Goal: Navigation & Orientation: Understand site structure

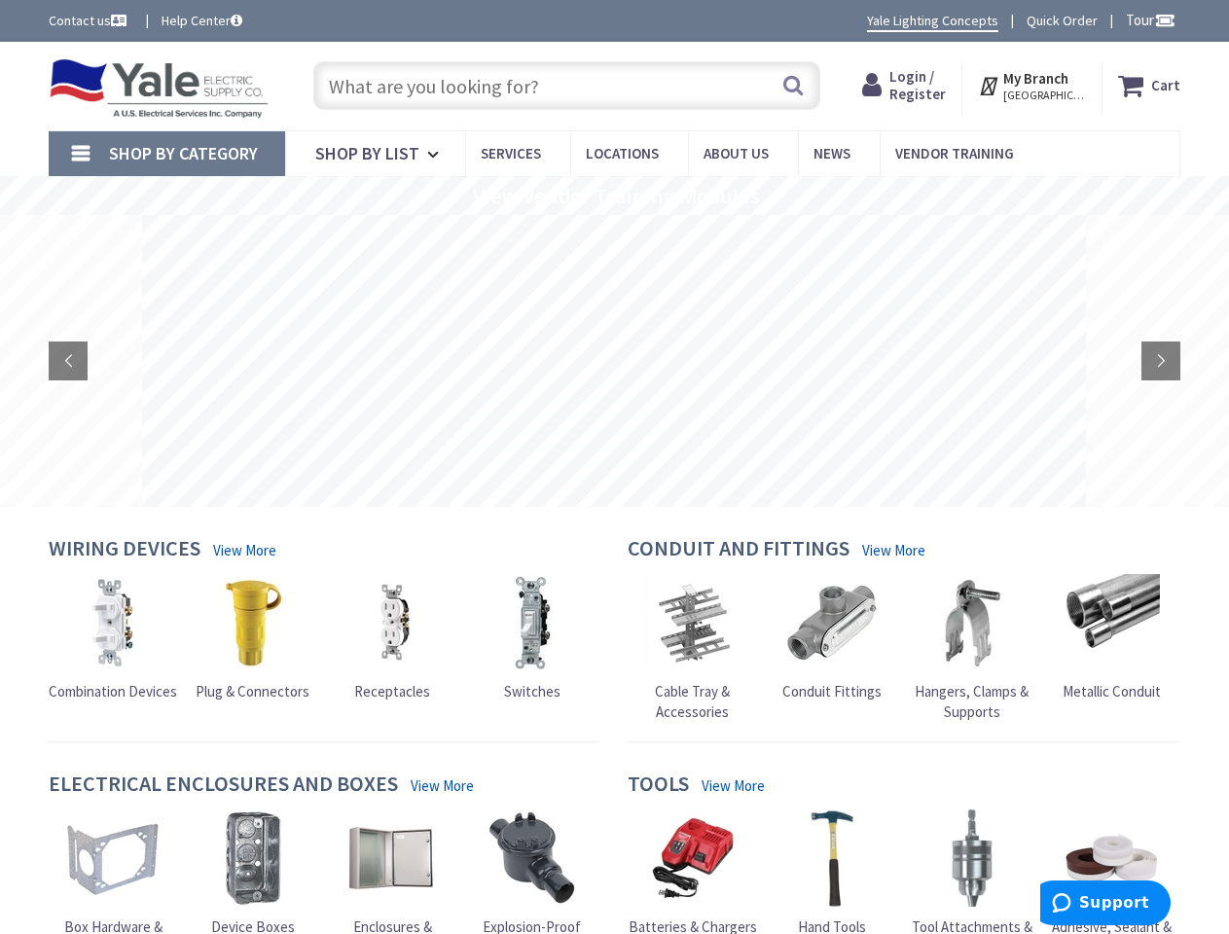
click at [614, 467] on rs-layer at bounding box center [614, 361] width 944 height 292
click at [1147, 19] on span "Tour" at bounding box center [1150, 20] width 50 height 18
click at [1033, 86] on strong "My Branch" at bounding box center [1035, 78] width 65 height 18
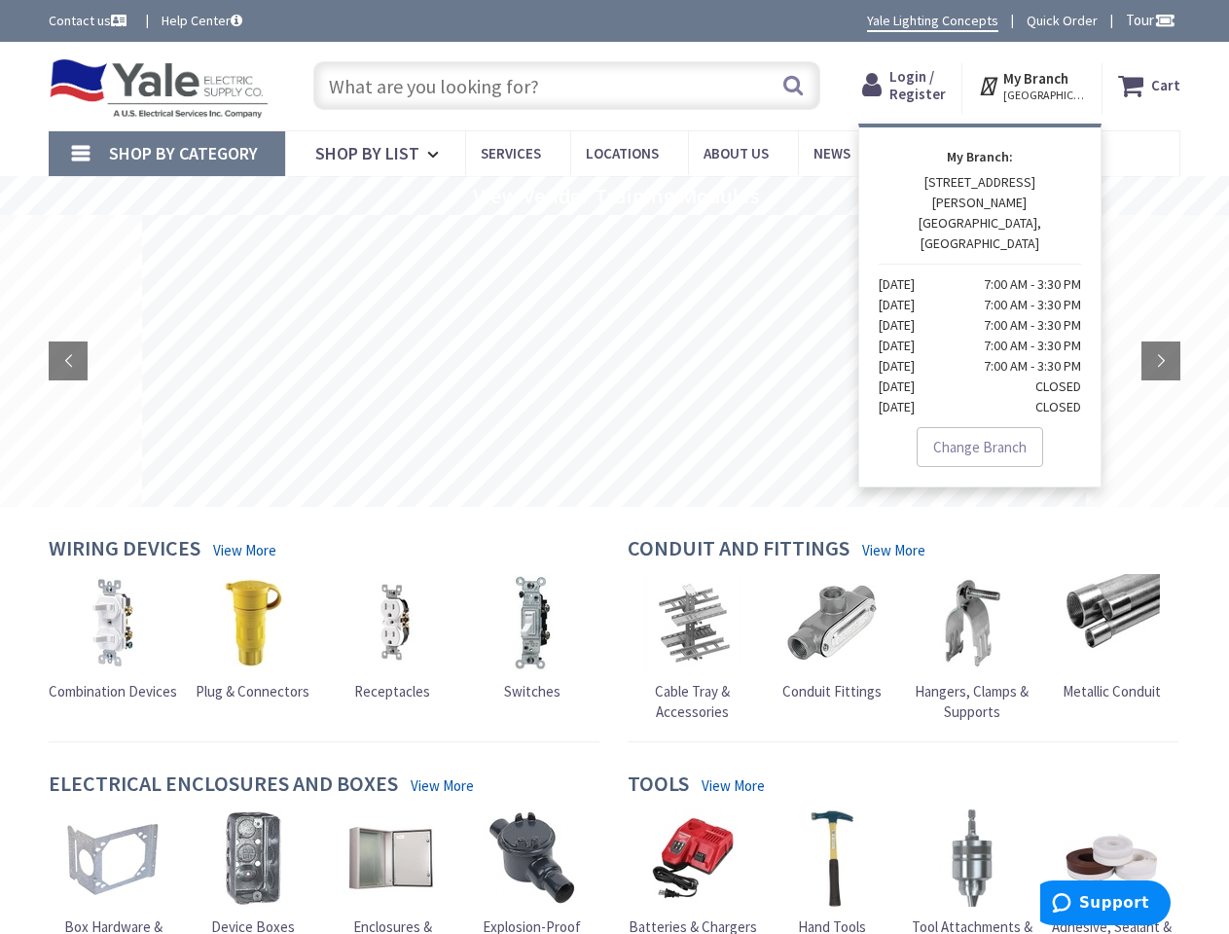
click at [166, 154] on span "Shop By Category" at bounding box center [183, 153] width 149 height 22
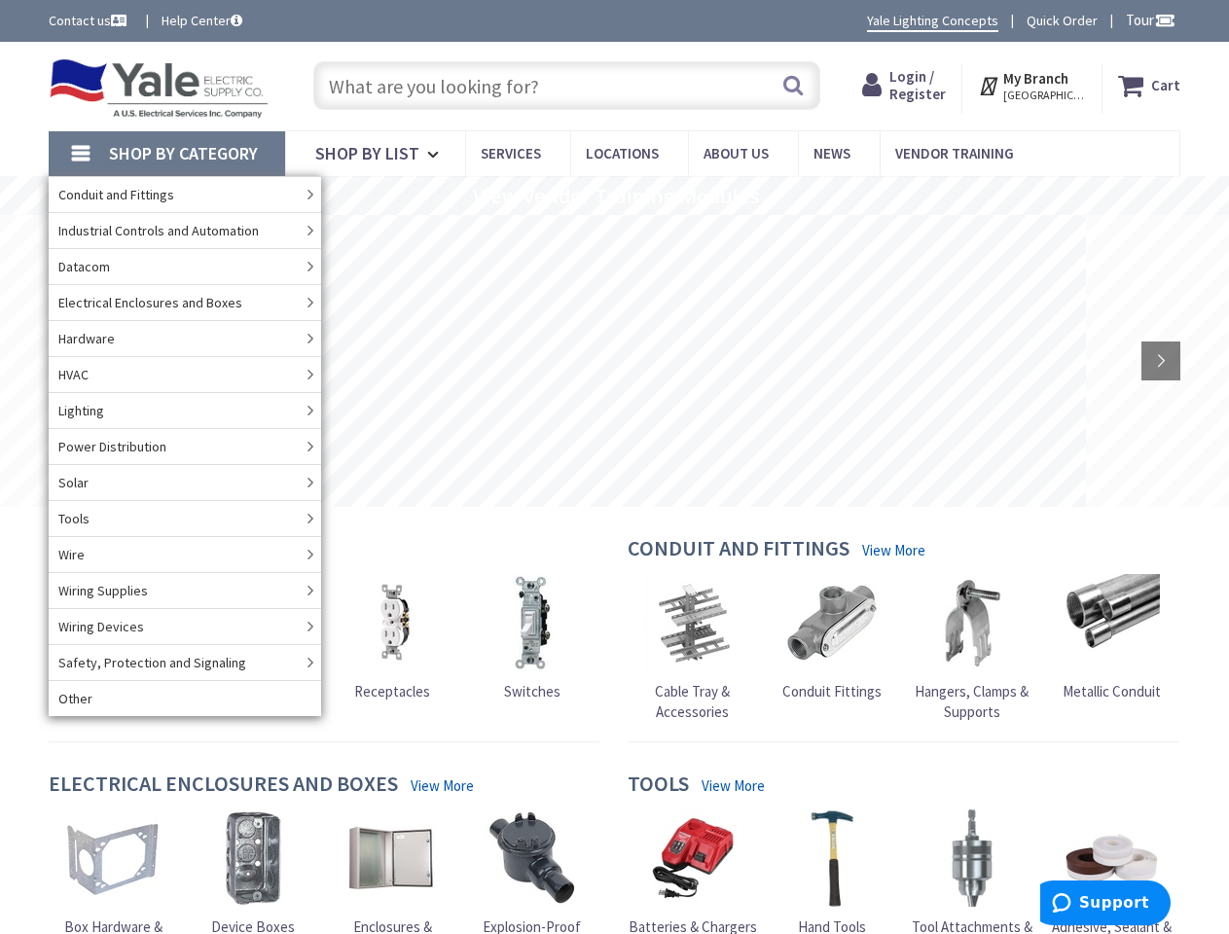
click at [614, 196] on rs-slide "View Vendor Training Modules" at bounding box center [614, 195] width 1229 height 39
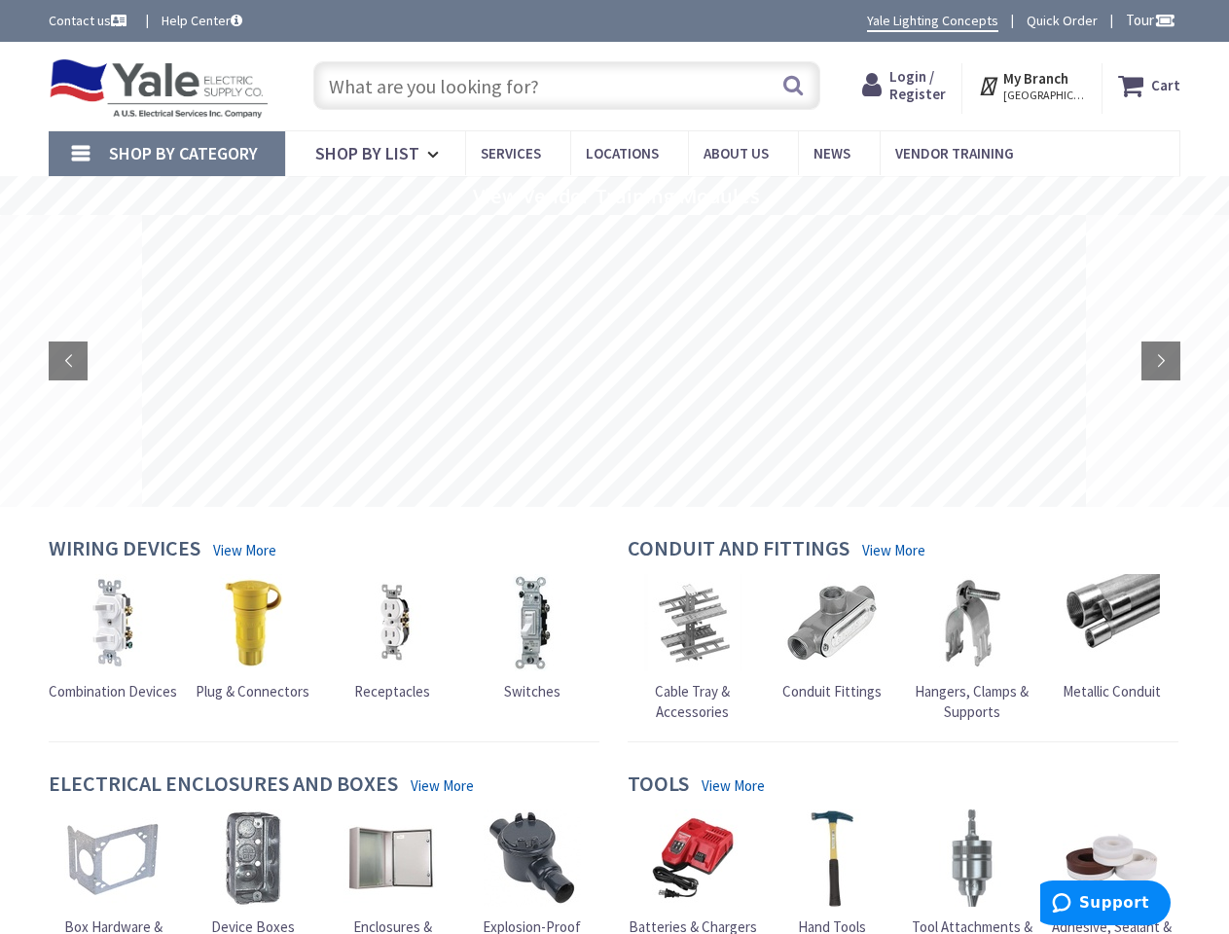
click at [614, 361] on rs-layer at bounding box center [614, 361] width 944 height 292
